Goal: Information Seeking & Learning: Check status

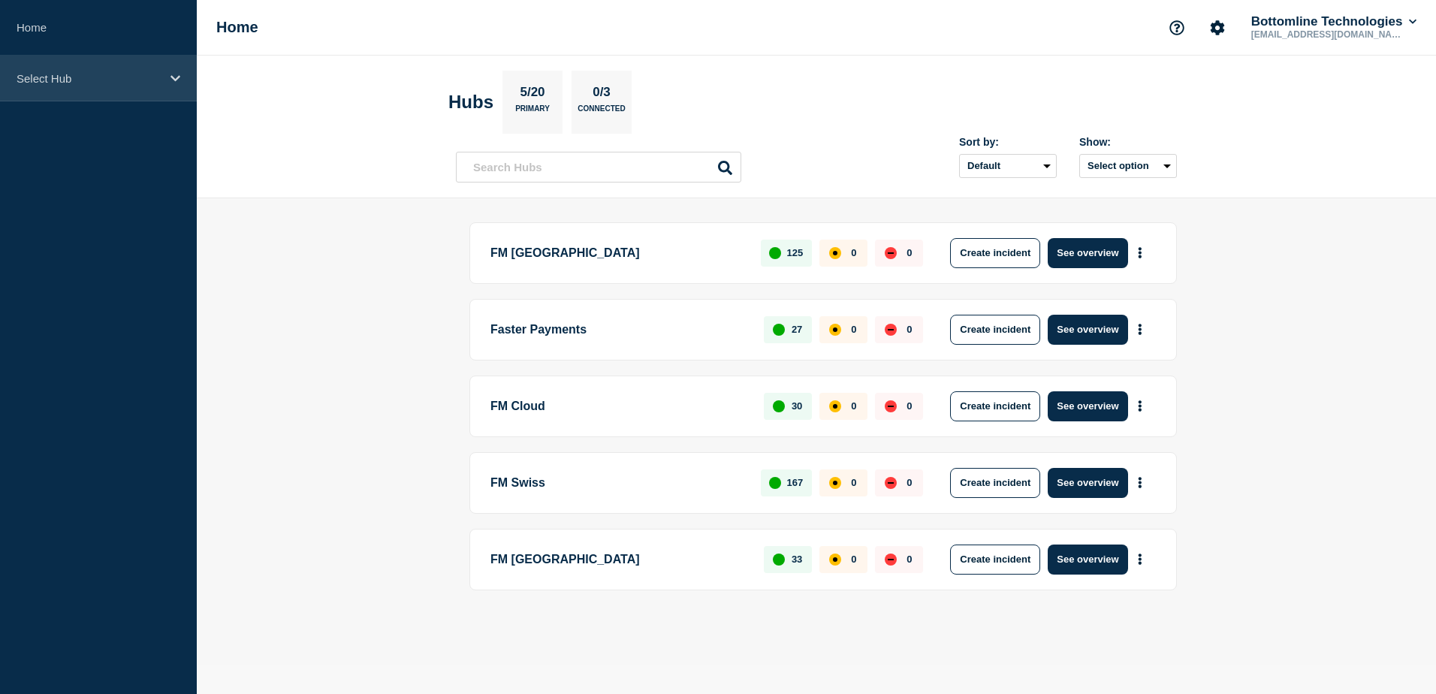
click at [177, 81] on icon at bounding box center [176, 78] width 10 height 11
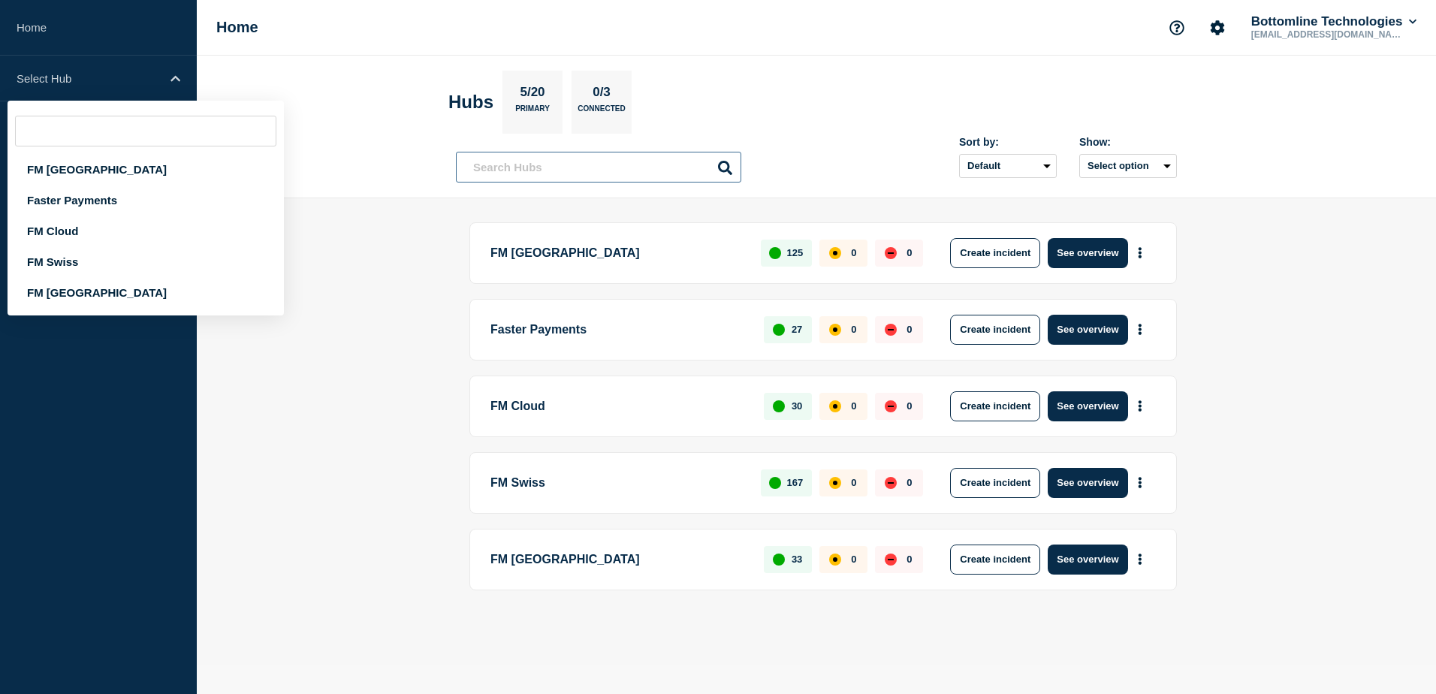
click at [519, 174] on input "text" at bounding box center [598, 167] width 285 height 31
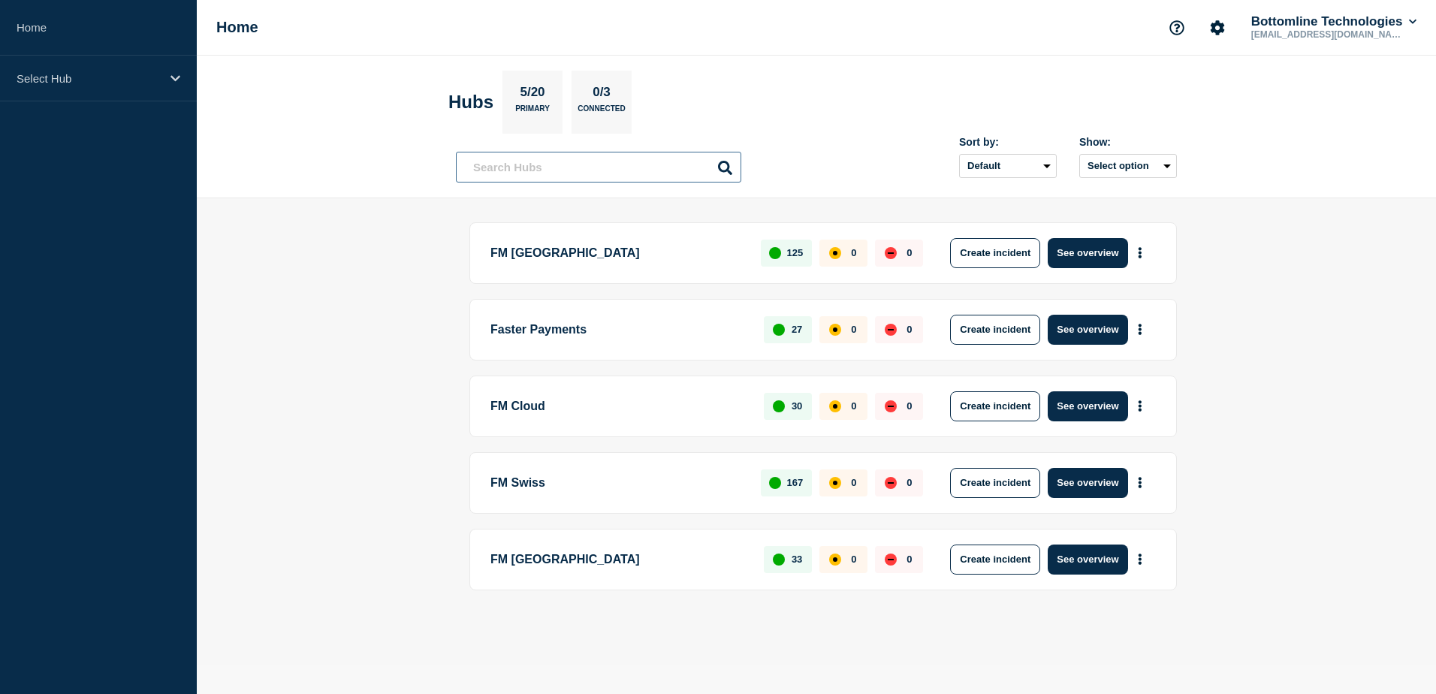
paste input "WT-57729"
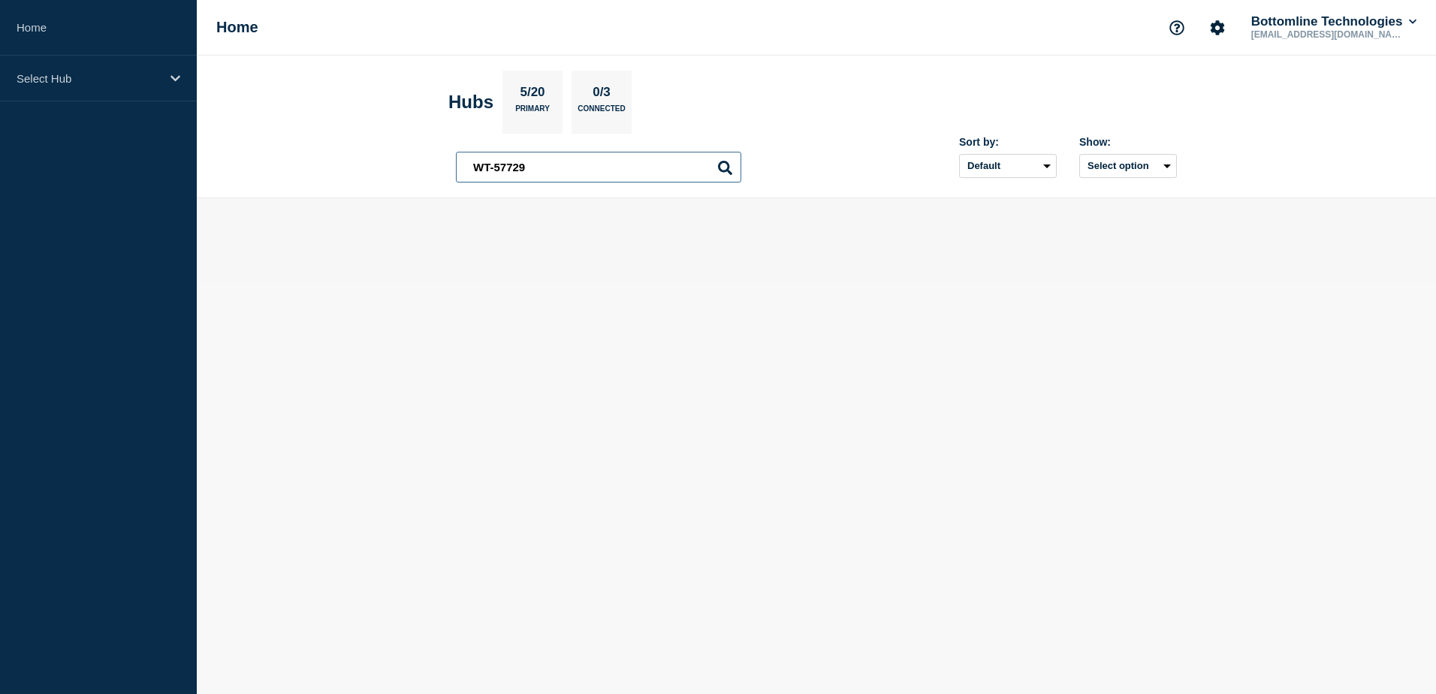
type input "WT-57729"
click at [726, 168] on icon at bounding box center [725, 168] width 14 height 14
click at [33, 77] on p "Select Hub" at bounding box center [89, 78] width 144 height 13
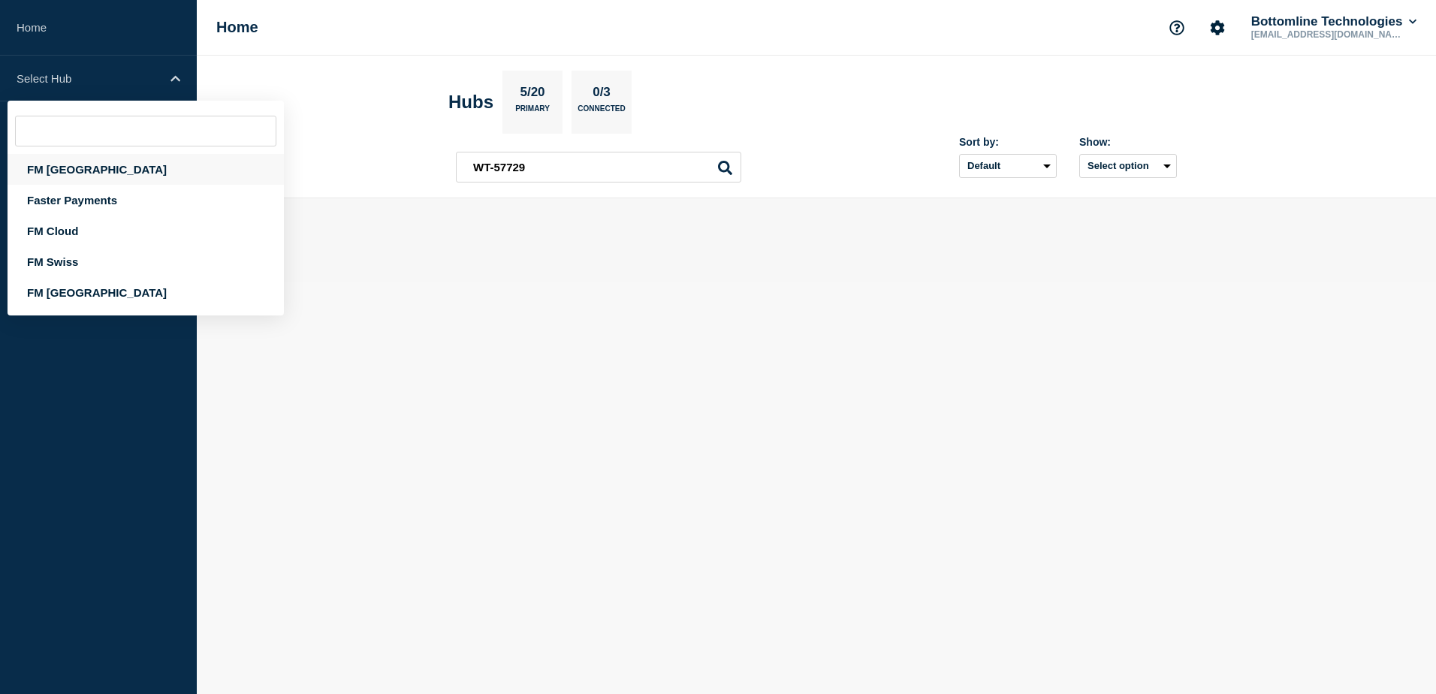
click at [38, 166] on div "FM [GEOGRAPHIC_DATA]" at bounding box center [146, 169] width 276 height 31
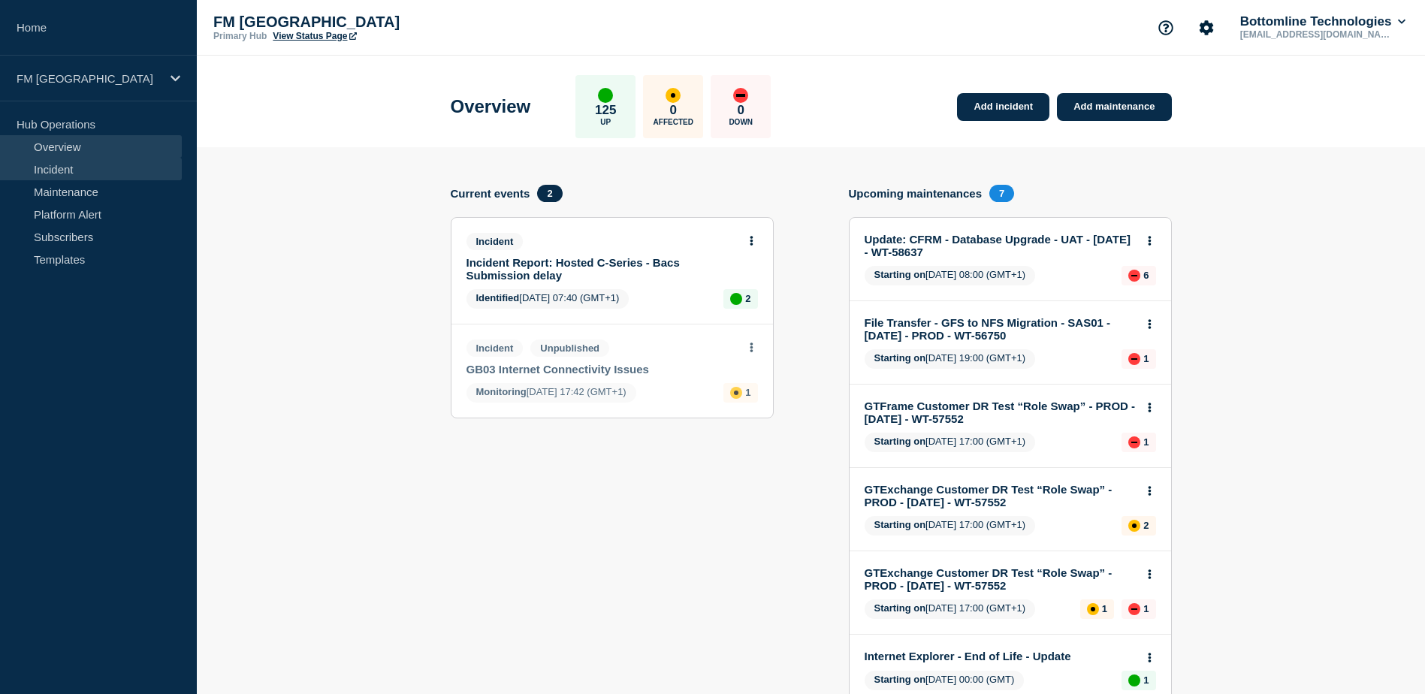
click at [95, 167] on link "Incident" at bounding box center [91, 169] width 182 height 23
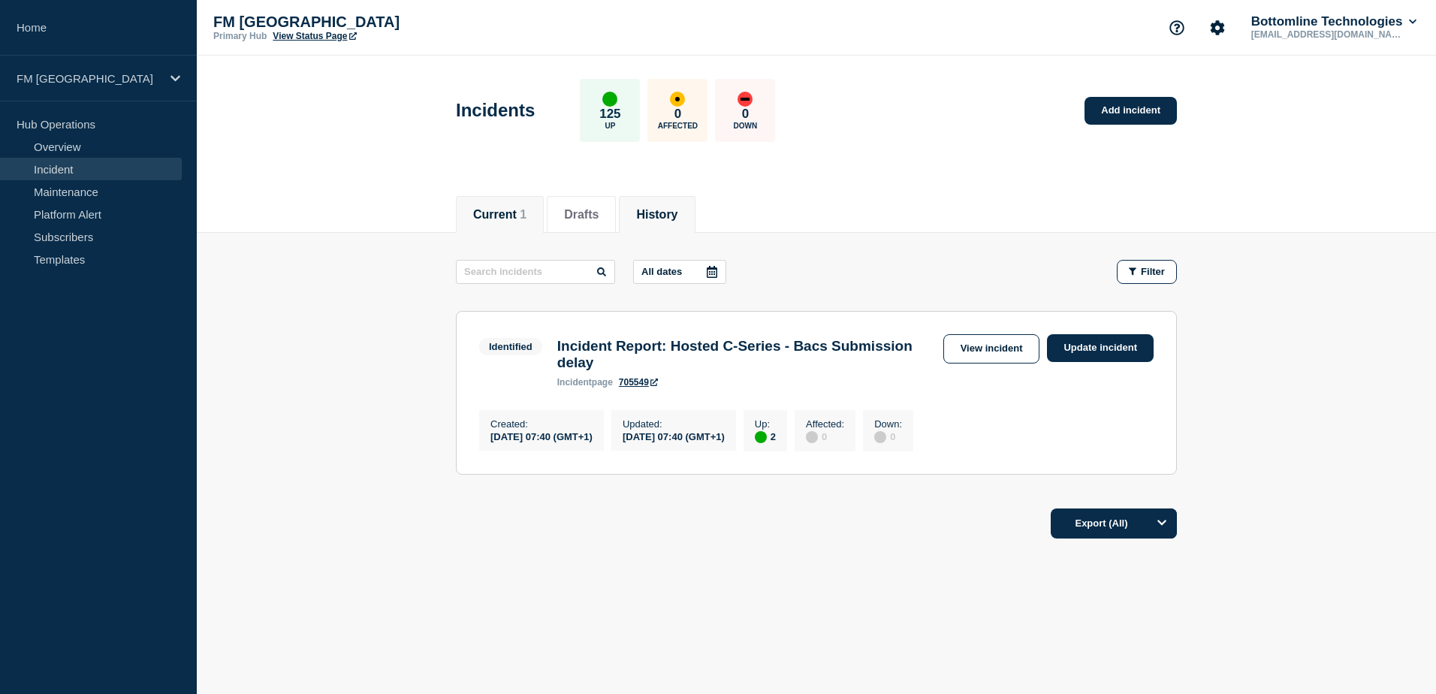
click at [675, 222] on li "History" at bounding box center [657, 214] width 76 height 37
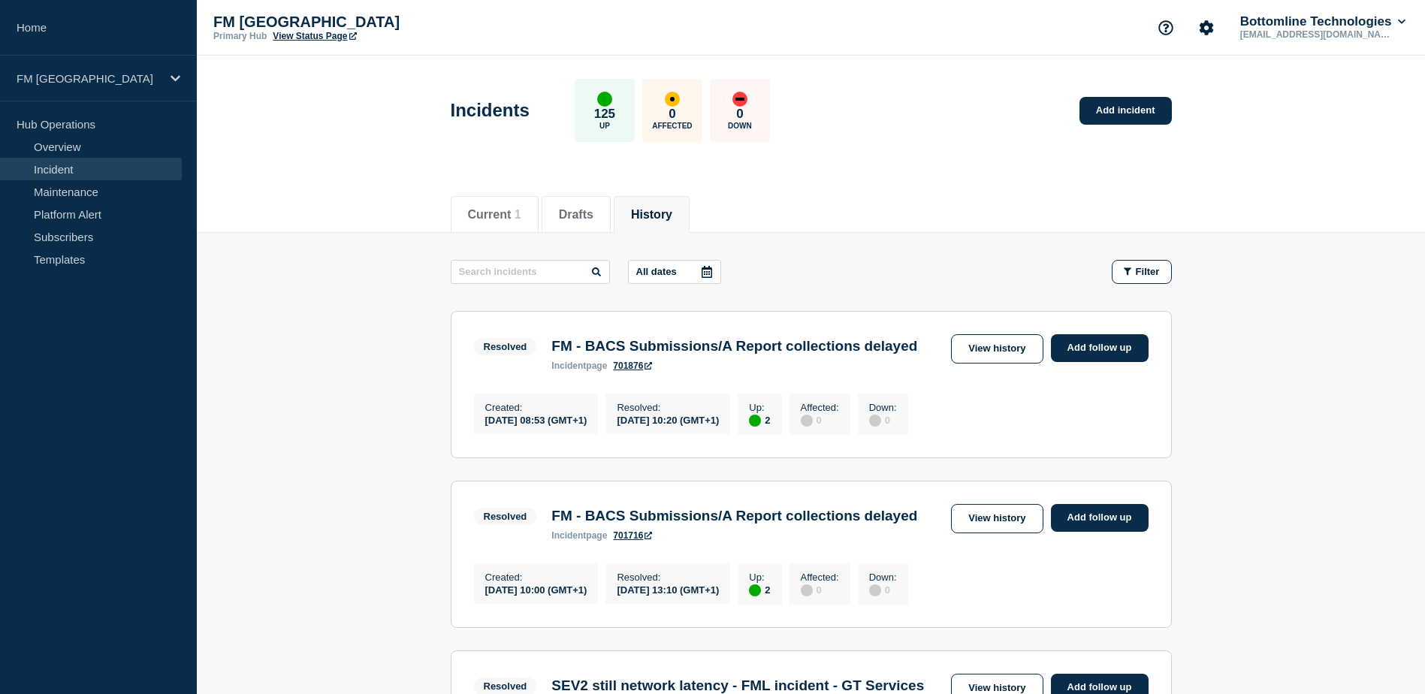
click at [713, 270] on icon at bounding box center [707, 272] width 12 height 12
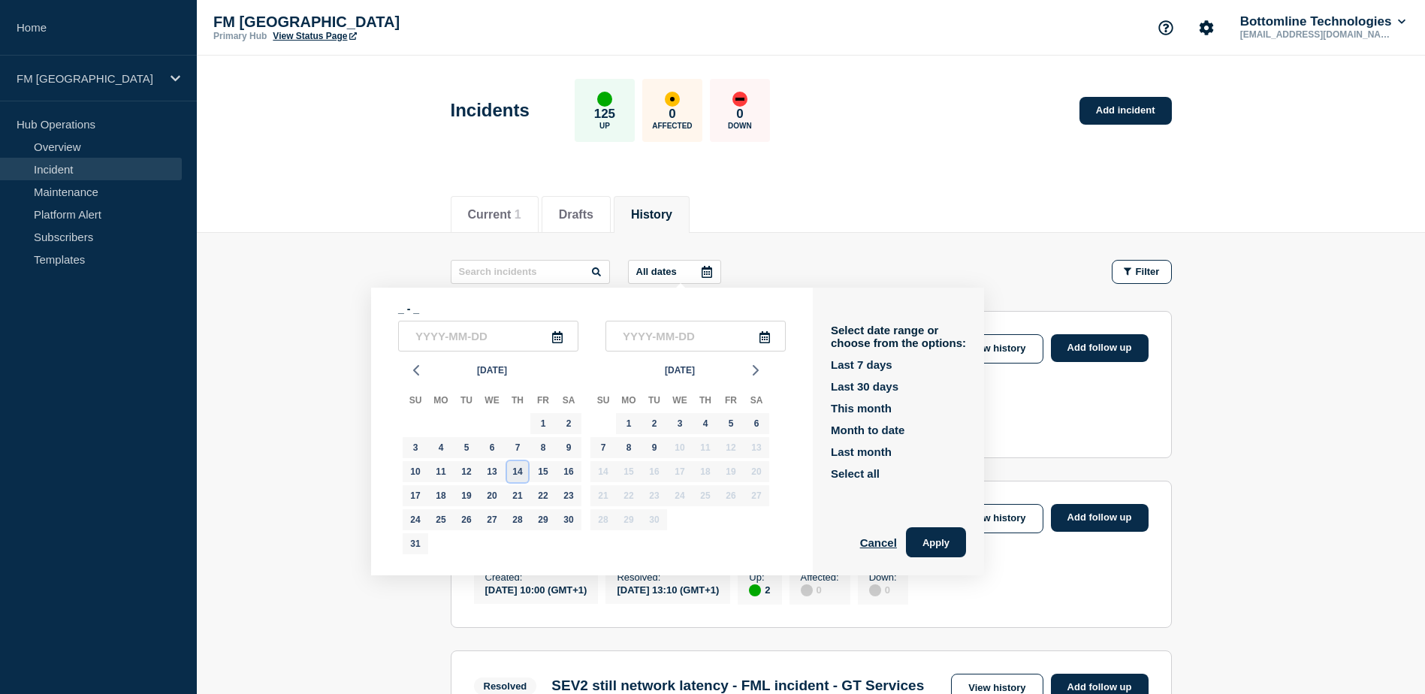
click at [515, 471] on div "14" at bounding box center [517, 471] width 21 height 21
type input "[DATE]"
click at [440, 495] on div "18" at bounding box center [440, 495] width 21 height 21
type input "[DATE]"
click at [546, 473] on div "15" at bounding box center [543, 471] width 21 height 21
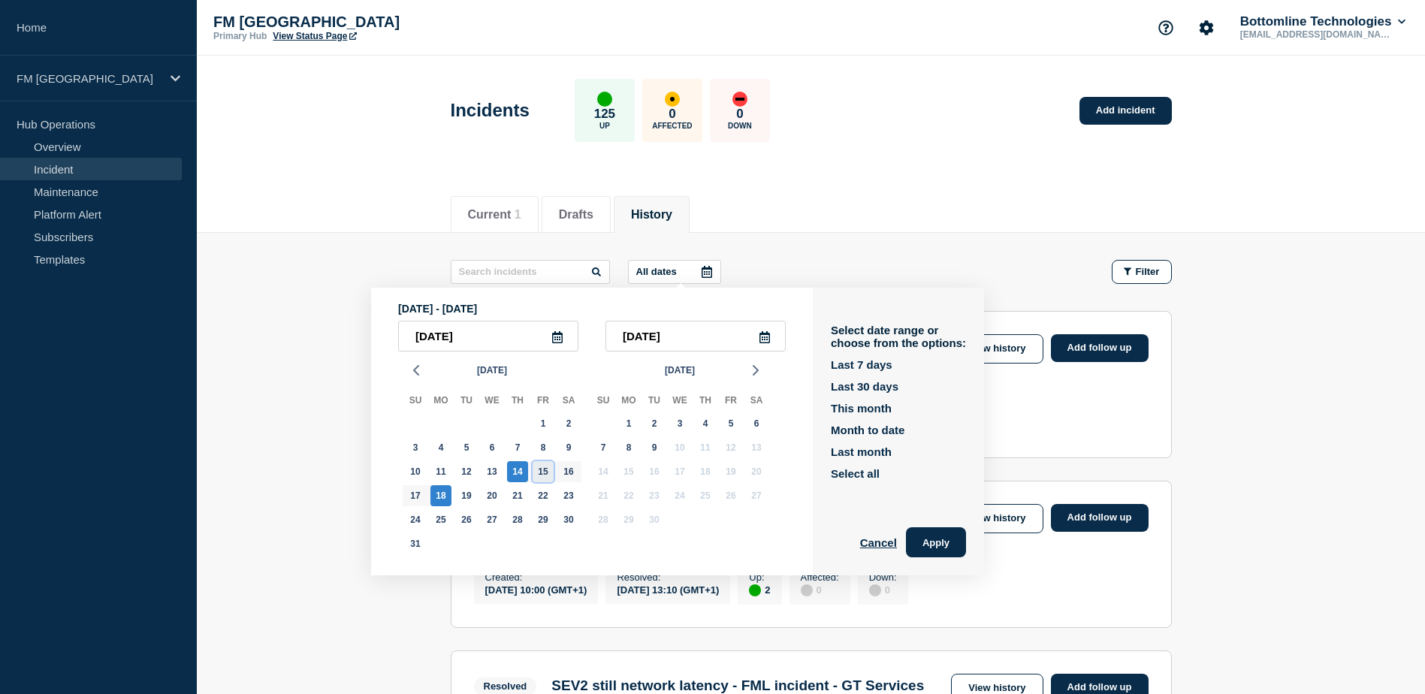
type input "[DATE]"
click at [525, 470] on div "14" at bounding box center [517, 471] width 21 height 21
type input "[DATE]"
click at [561, 473] on div "16" at bounding box center [568, 471] width 21 height 21
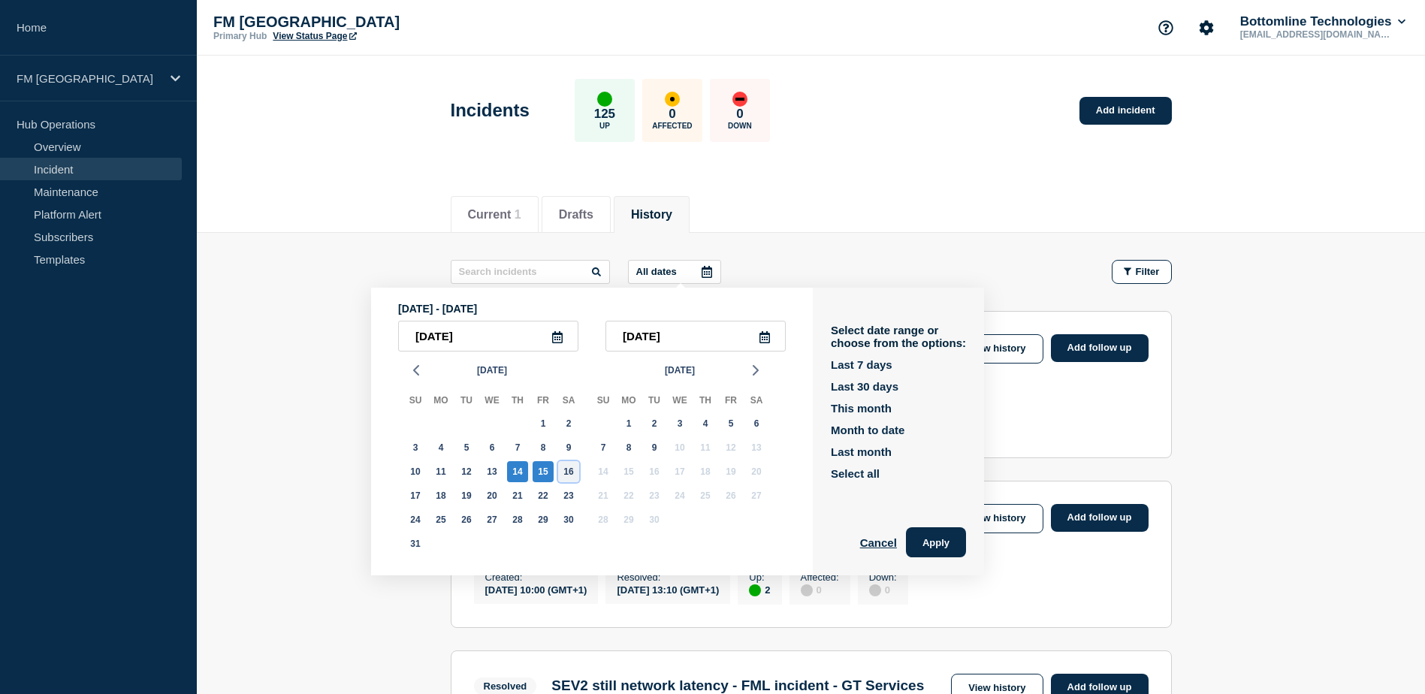
type input "[DATE]"
click at [519, 465] on div "14" at bounding box center [517, 471] width 21 height 21
type input "[DATE]"
click at [445, 494] on div "18" at bounding box center [440, 495] width 21 height 21
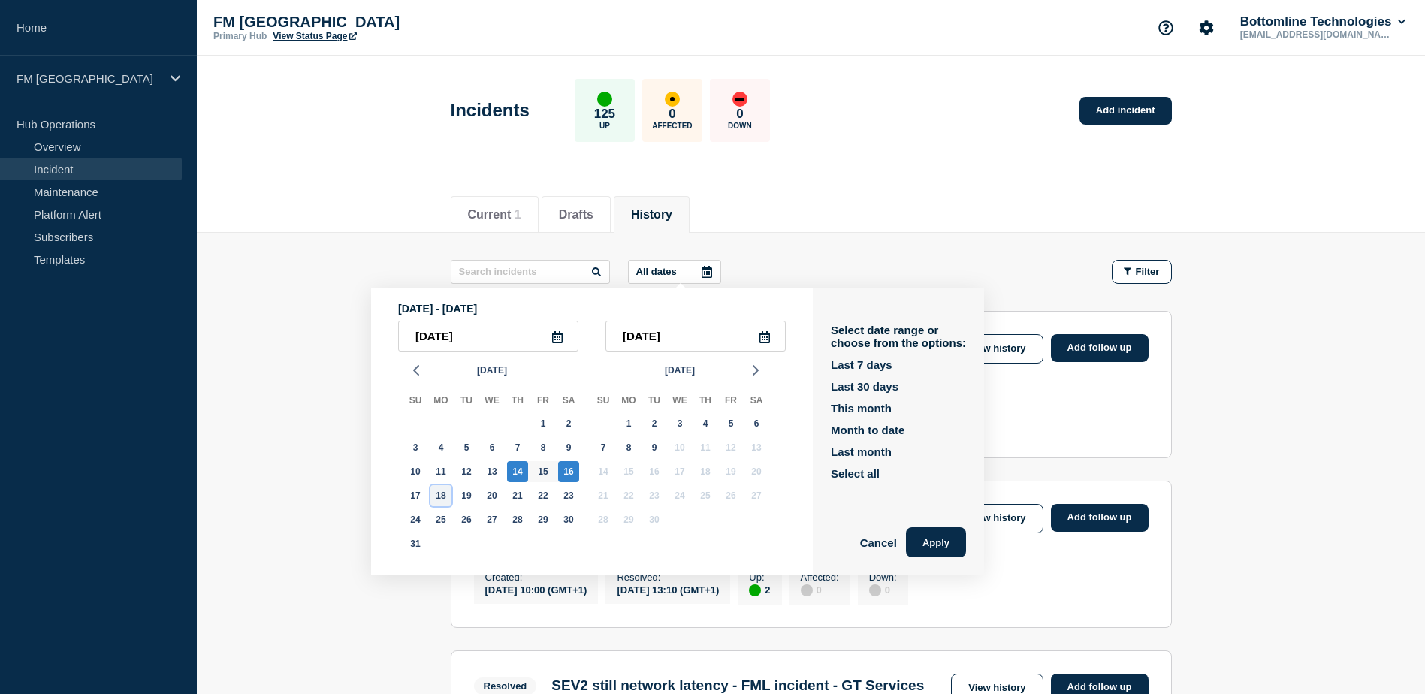
type input "[DATE]"
click at [516, 471] on div "14" at bounding box center [517, 471] width 21 height 21
type input "[DATE]"
click at [938, 536] on button "Apply" at bounding box center [936, 542] width 60 height 30
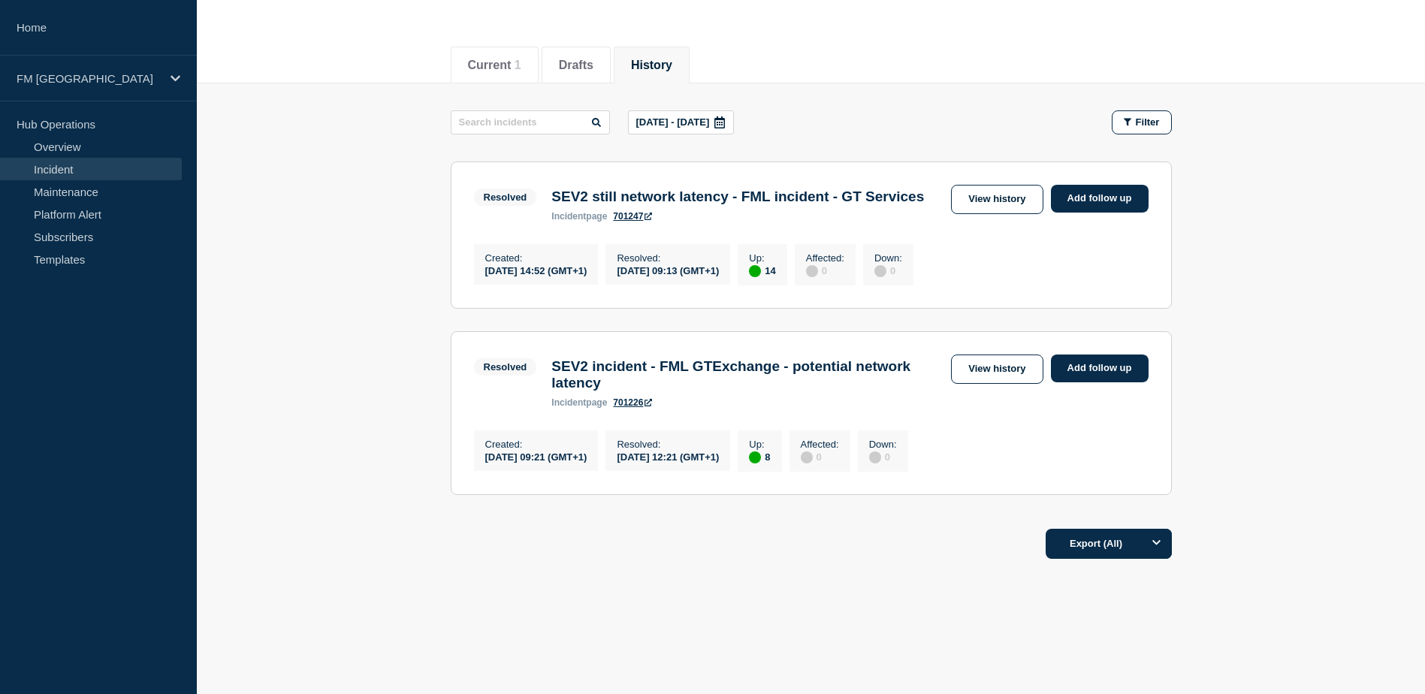
scroll to position [150, 0]
click at [1001, 203] on link "View history" at bounding box center [997, 198] width 92 height 29
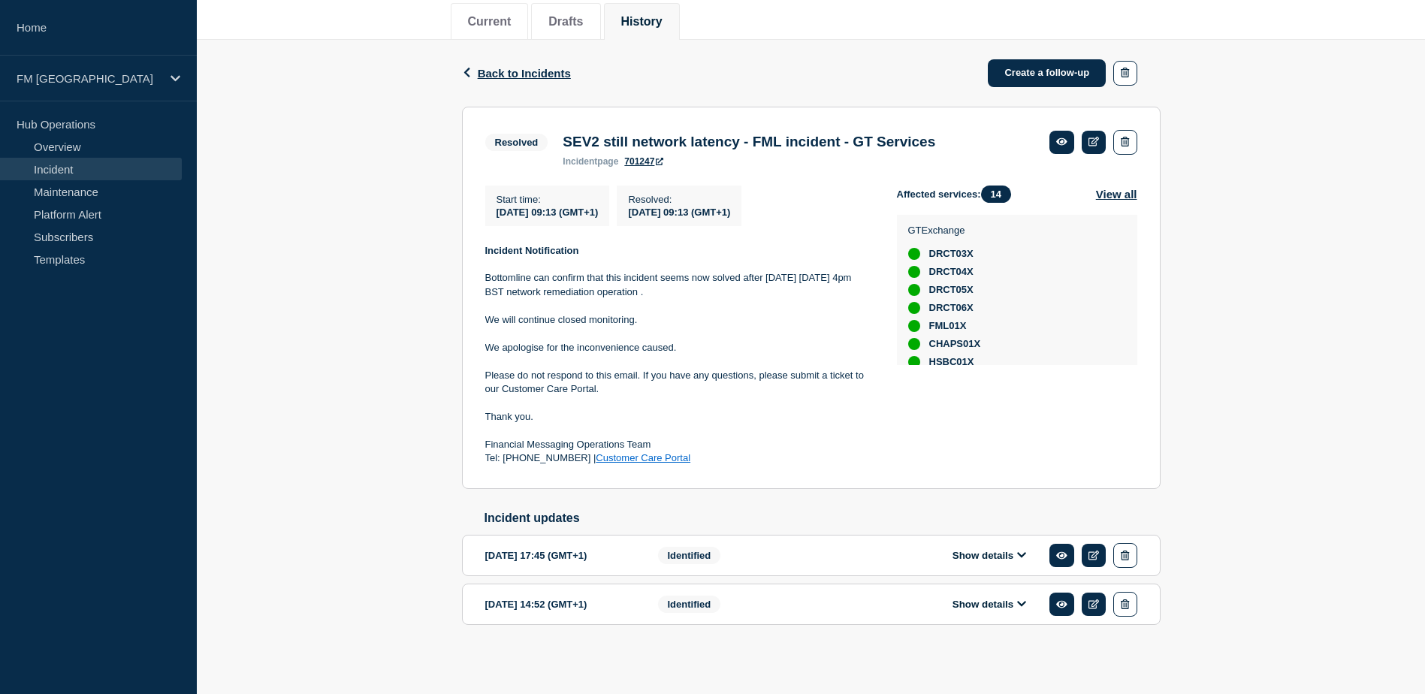
scroll to position [204, 0]
click at [959, 548] on div "Show details" at bounding box center [1000, 554] width 274 height 25
click at [959, 551] on button "Show details" at bounding box center [989, 554] width 83 height 13
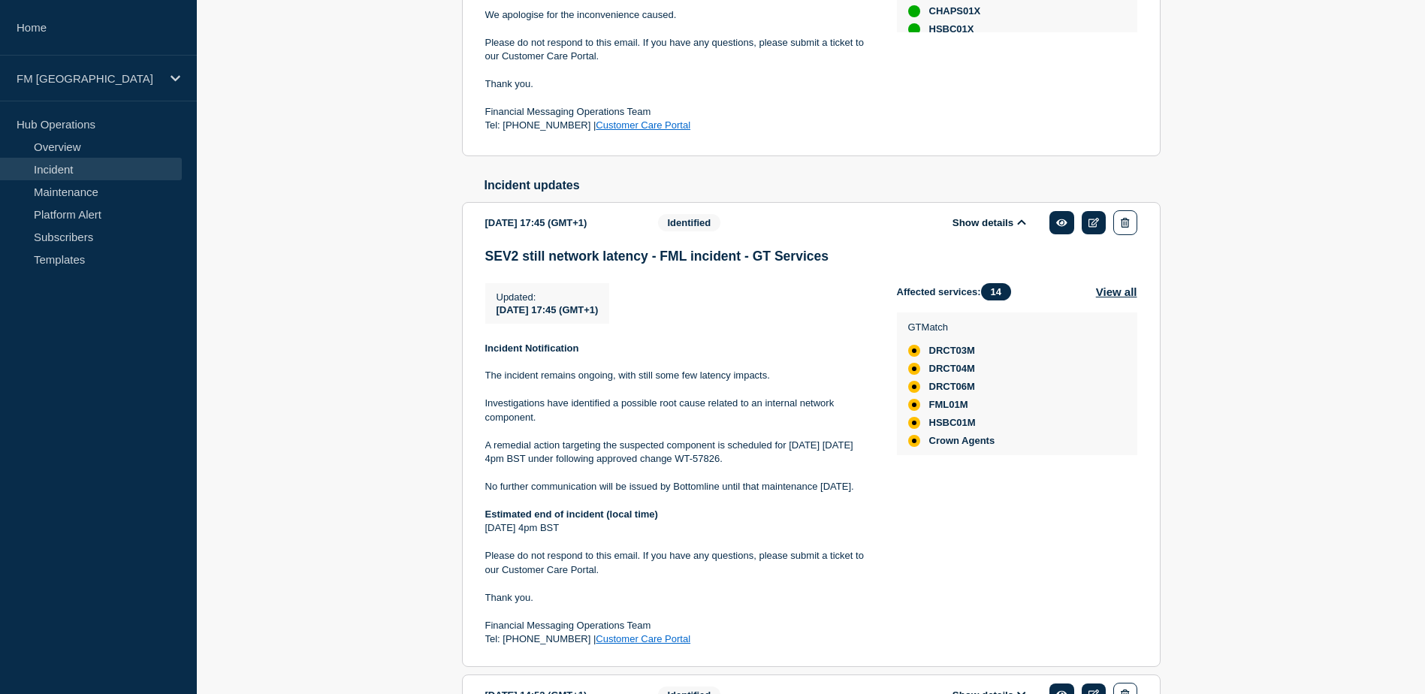
scroll to position [630, 0]
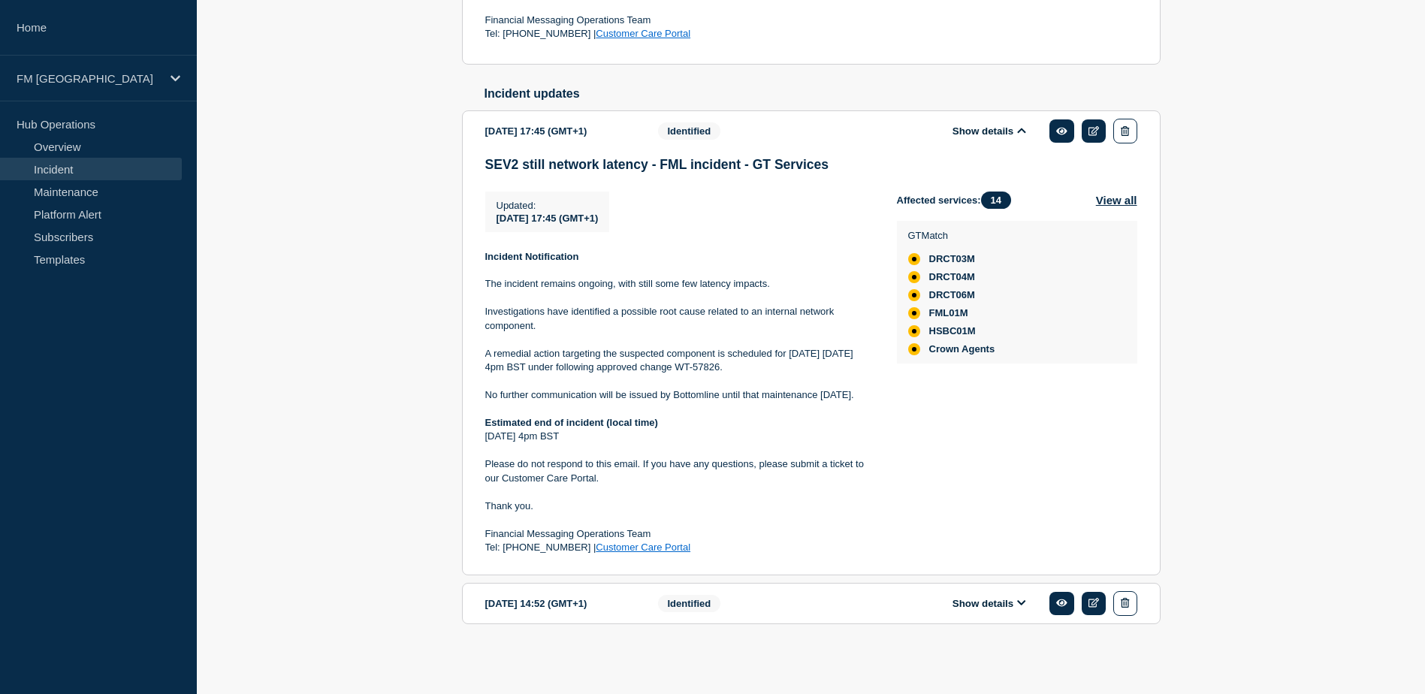
click at [1006, 608] on button "Show details" at bounding box center [989, 603] width 83 height 13
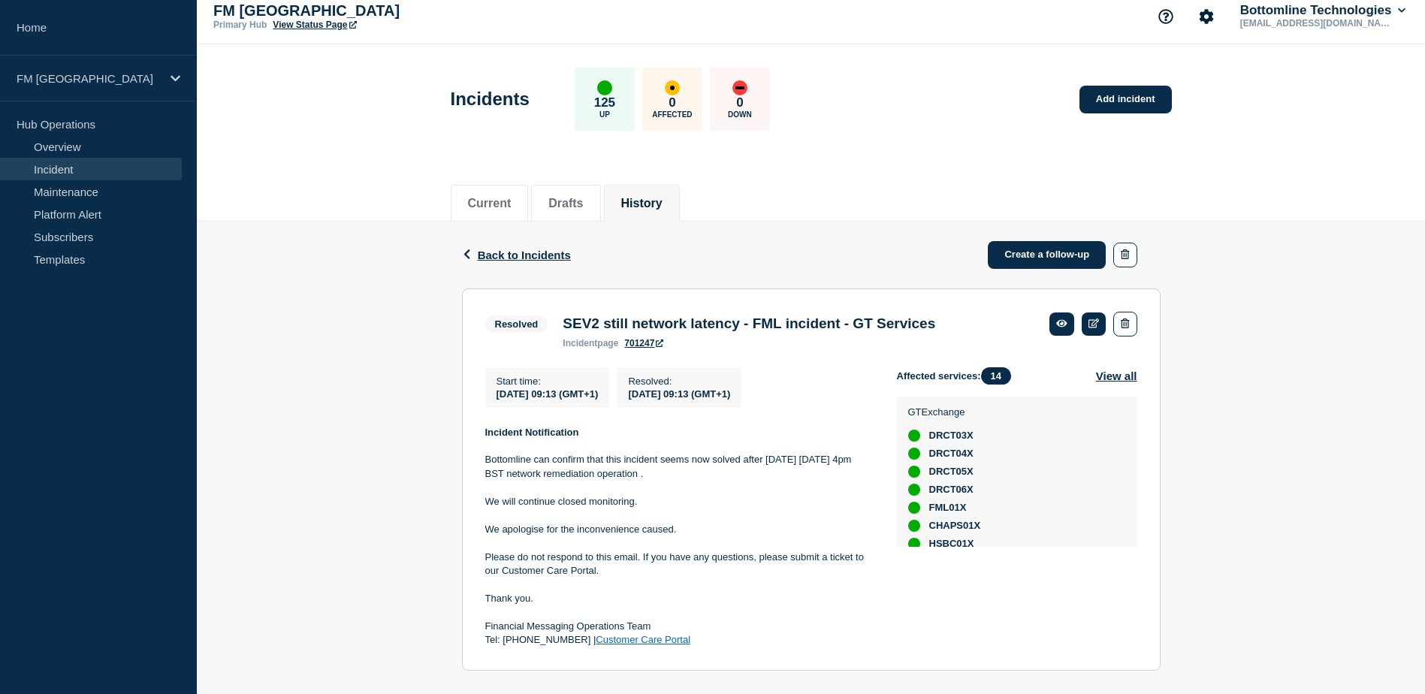
scroll to position [0, 0]
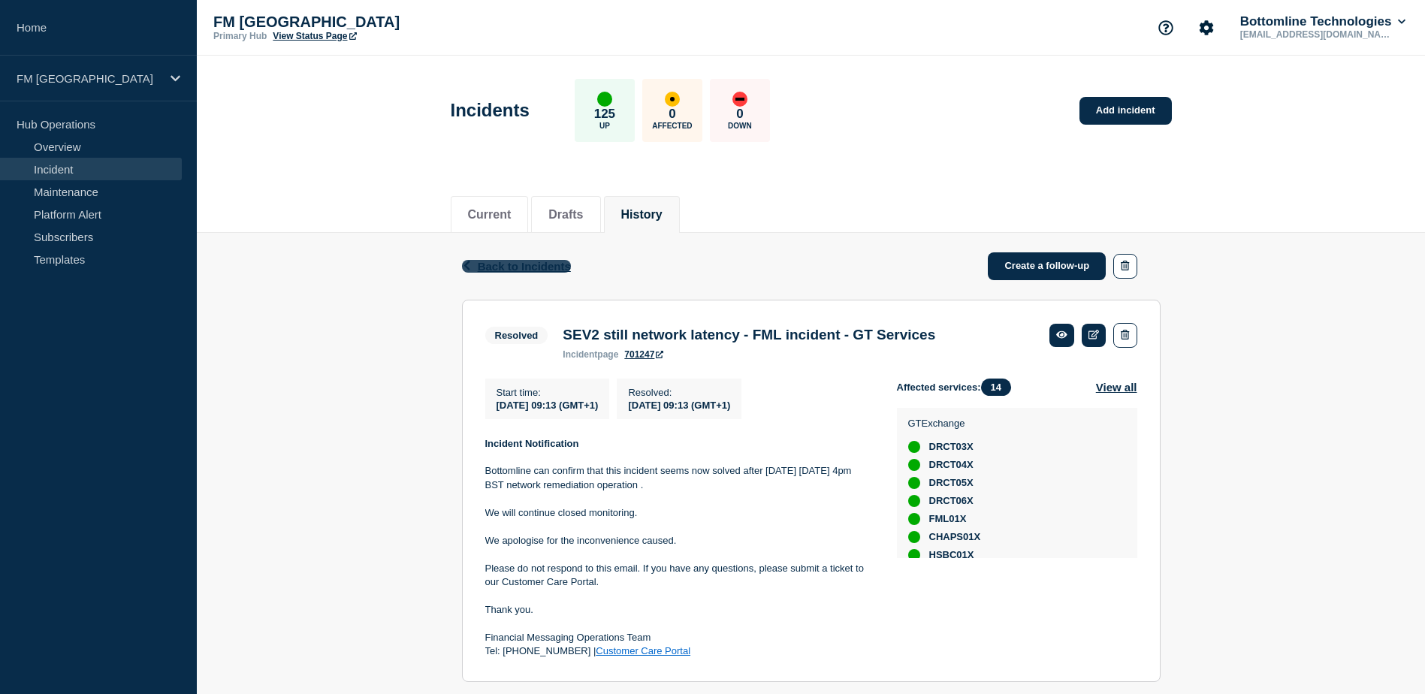
click at [493, 264] on span "Back to Incidents" at bounding box center [524, 266] width 93 height 13
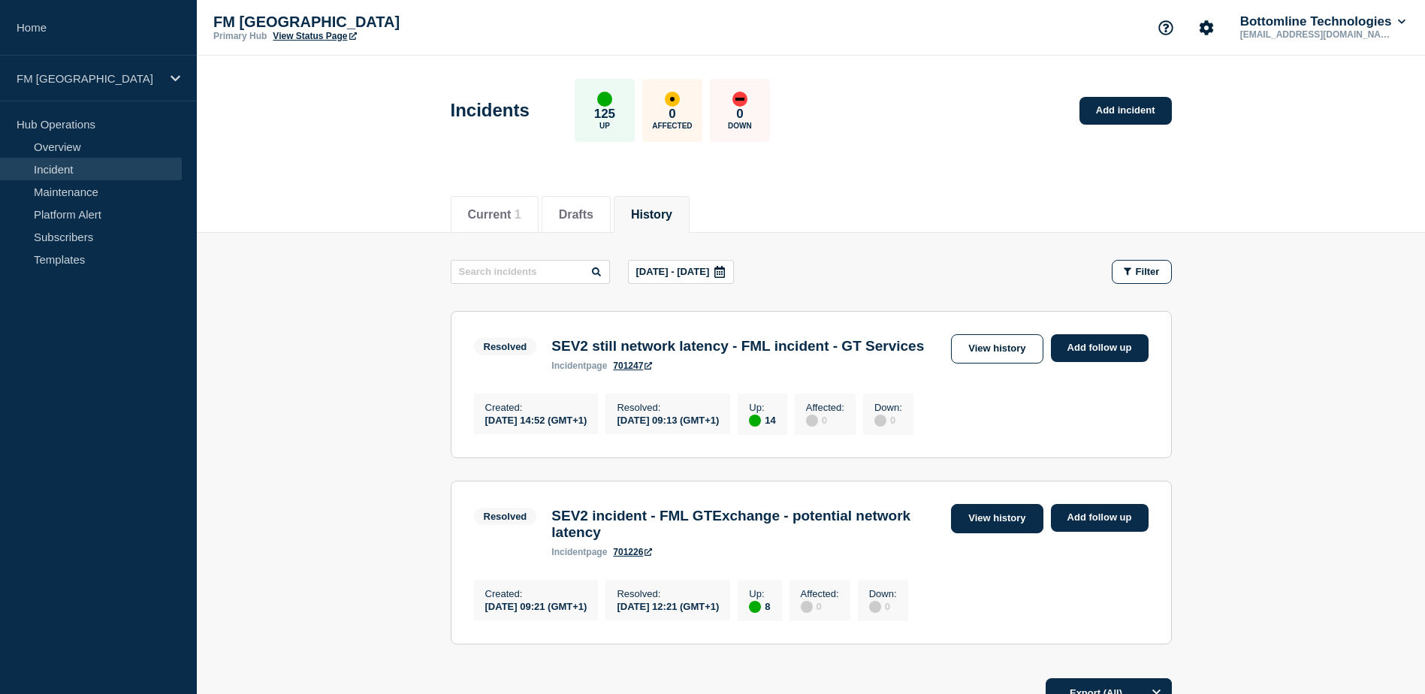
click at [988, 533] on link "View history" at bounding box center [997, 518] width 92 height 29
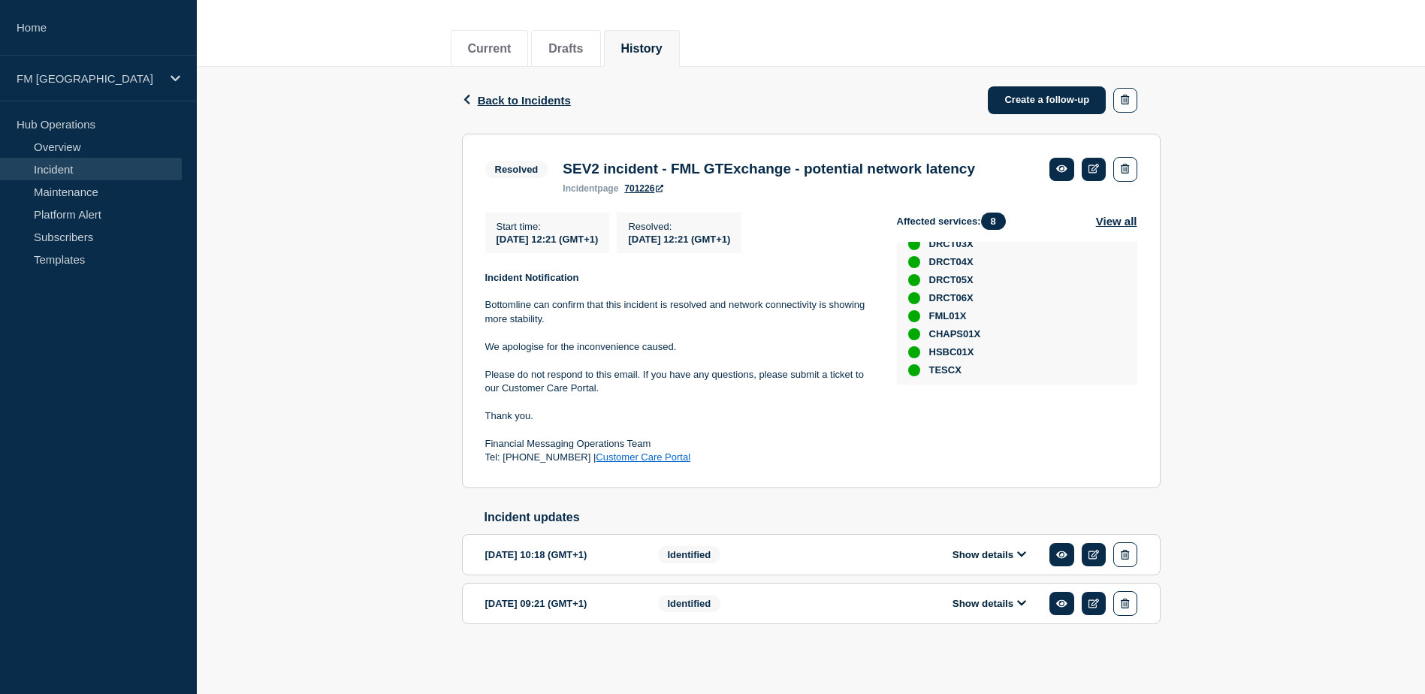
scroll to position [196, 0]
click at [964, 554] on button "Show details" at bounding box center [989, 554] width 83 height 13
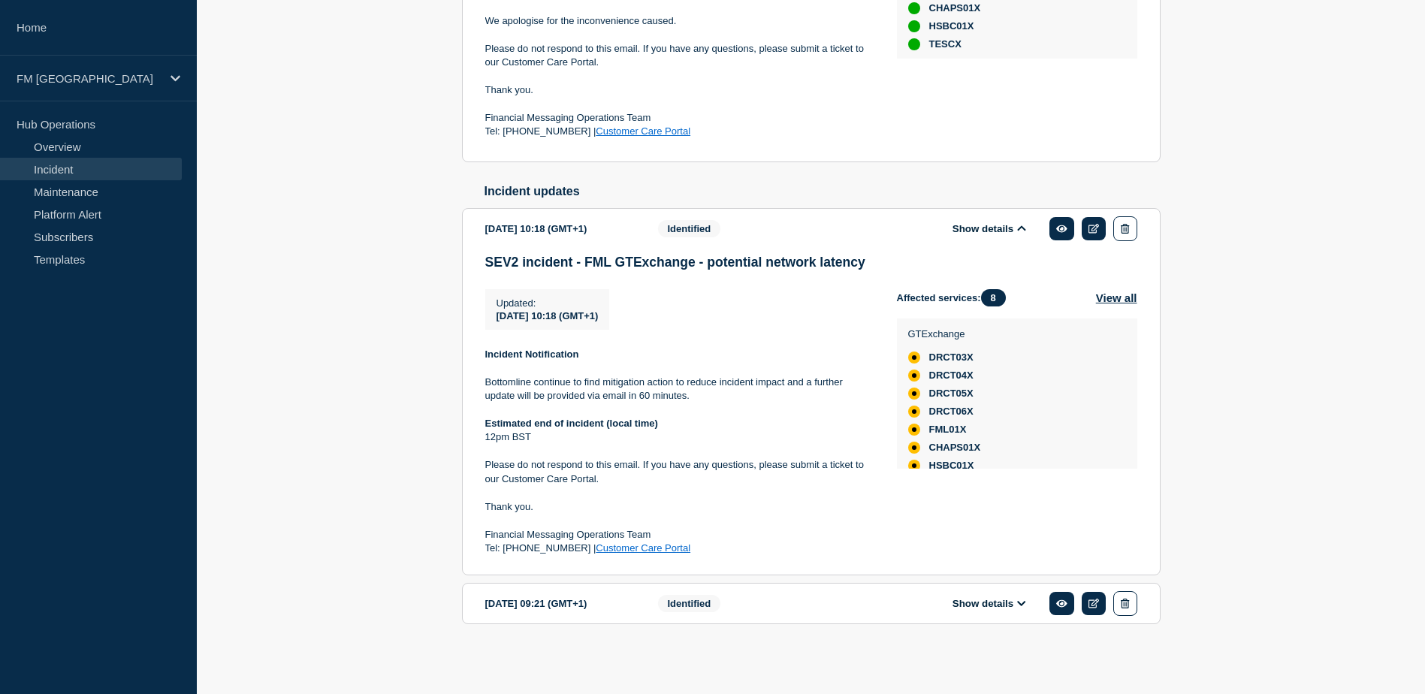
scroll to position [524, 0]
click at [980, 608] on button "Show details" at bounding box center [989, 603] width 83 height 13
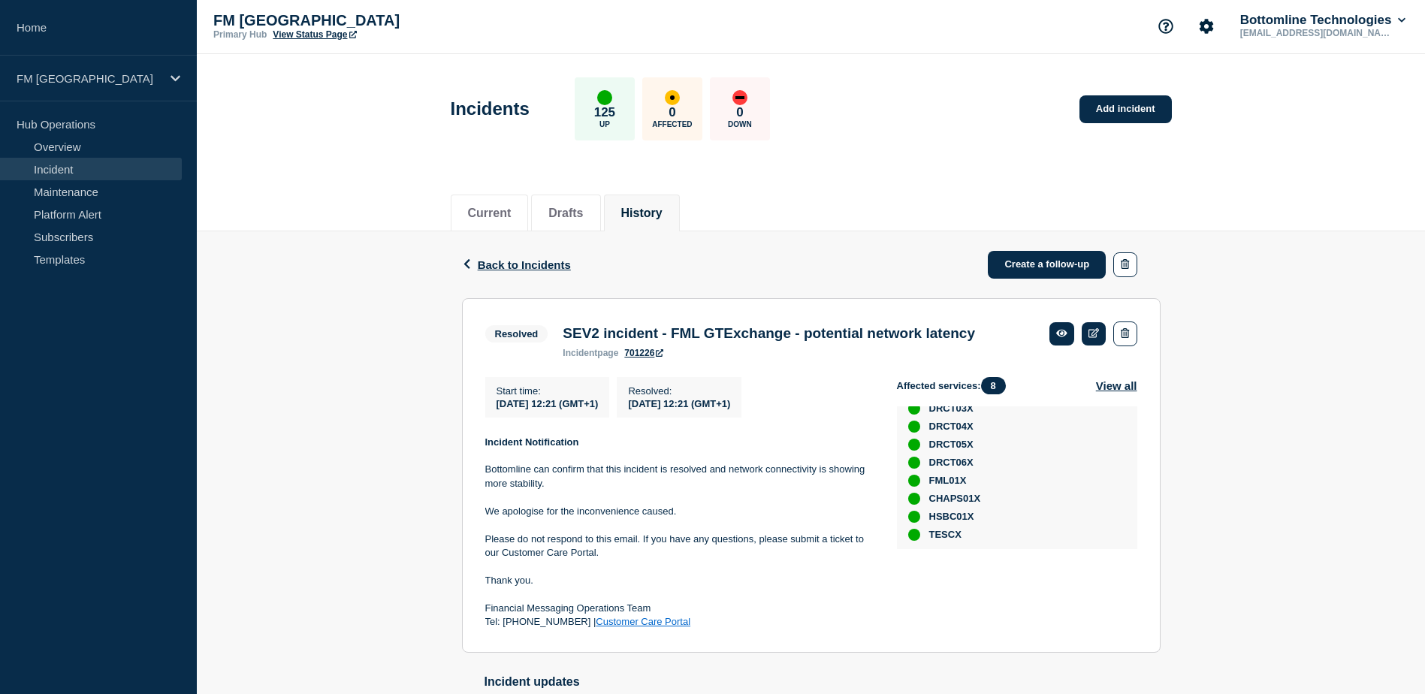
scroll to position [0, 0]
click at [518, 269] on span "Back to Incidents" at bounding box center [524, 266] width 93 height 13
